Goal: Contribute content

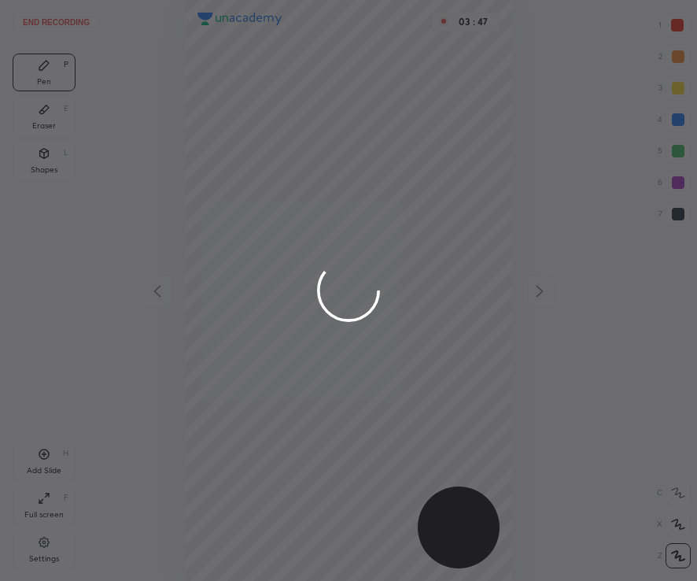
scroll to position [581, 444]
click at [452, 153] on div at bounding box center [348, 290] width 697 height 581
click at [286, 225] on div at bounding box center [348, 290] width 697 height 581
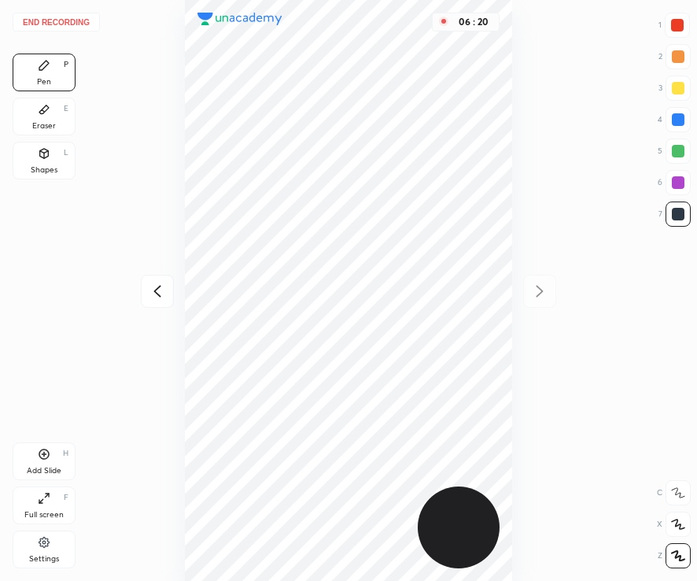
click at [46, 467] on div "Add Slide" at bounding box center [44, 471] width 35 height 8
click at [52, 468] on div "Add Slide" at bounding box center [44, 471] width 35 height 8
click at [684, 24] on div at bounding box center [677, 25] width 25 height 25
click at [47, 158] on icon at bounding box center [44, 153] width 13 height 13
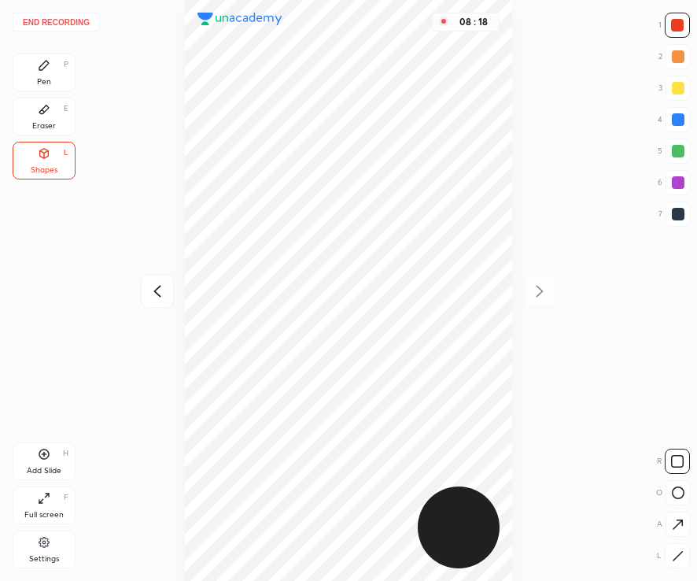
click at [57, 76] on div "Pen P" at bounding box center [44, 72] width 63 height 38
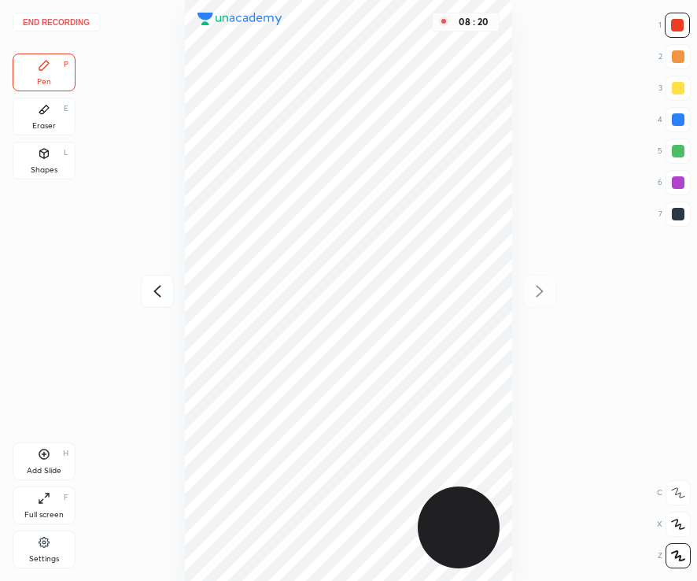
click at [72, 24] on button "End recording" at bounding box center [56, 22] width 87 height 19
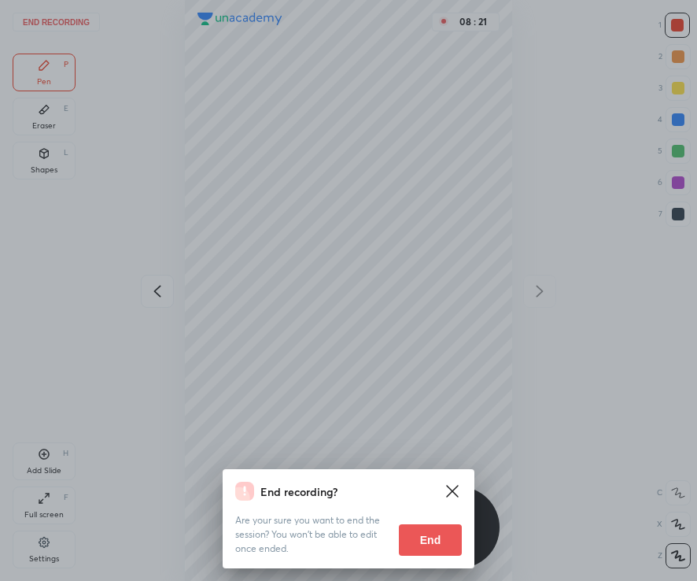
click at [439, 546] on button "End" at bounding box center [430, 539] width 63 height 31
